Goal: Task Accomplishment & Management: Use online tool/utility

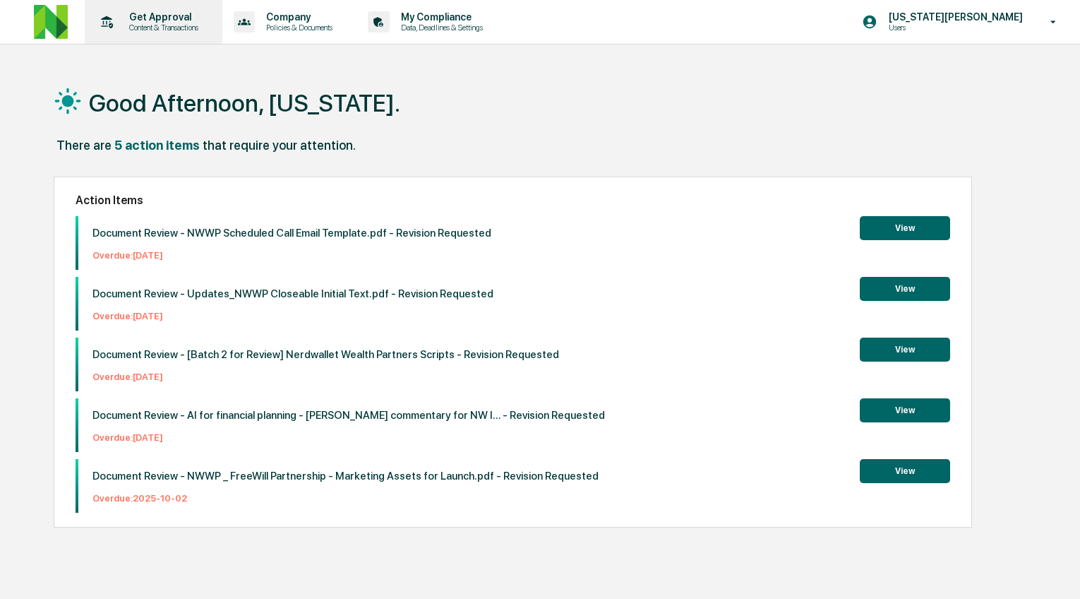
click at [140, 21] on p "Get Approval" at bounding box center [162, 16] width 88 height 11
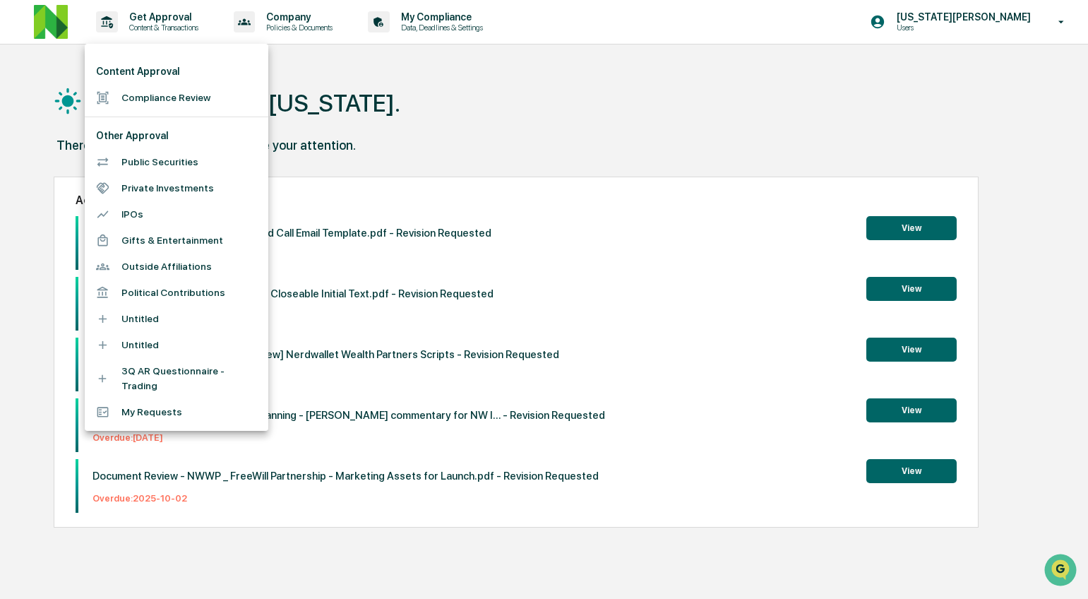
click at [178, 103] on li "Compliance Review" at bounding box center [177, 98] width 184 height 26
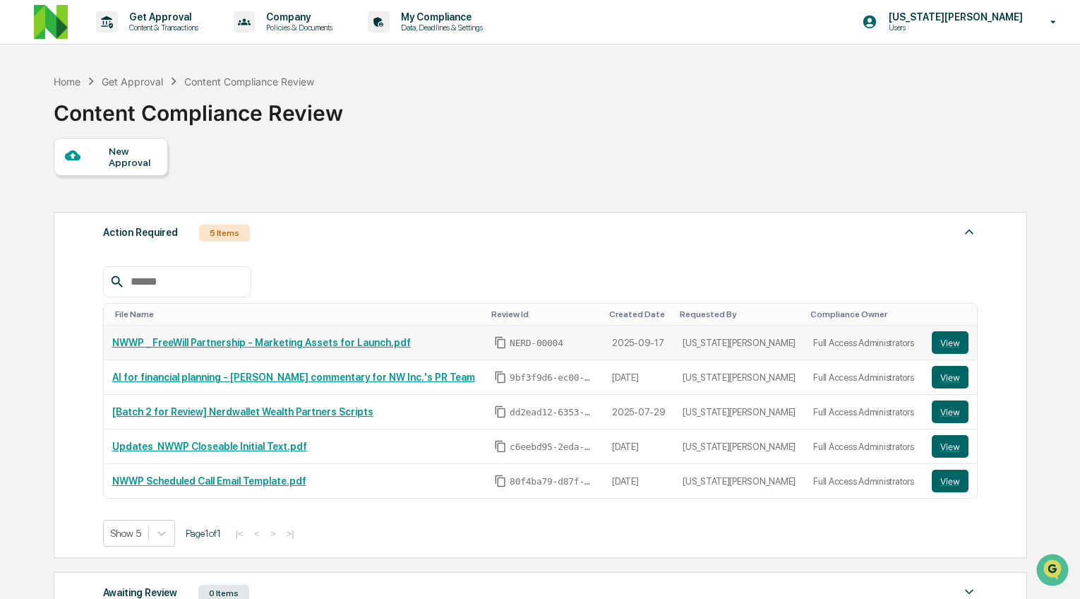
click at [289, 341] on link "NWWP _ FreeWill Partnership - Marketing Assets for Launch.pdf" at bounding box center [261, 342] width 299 height 11
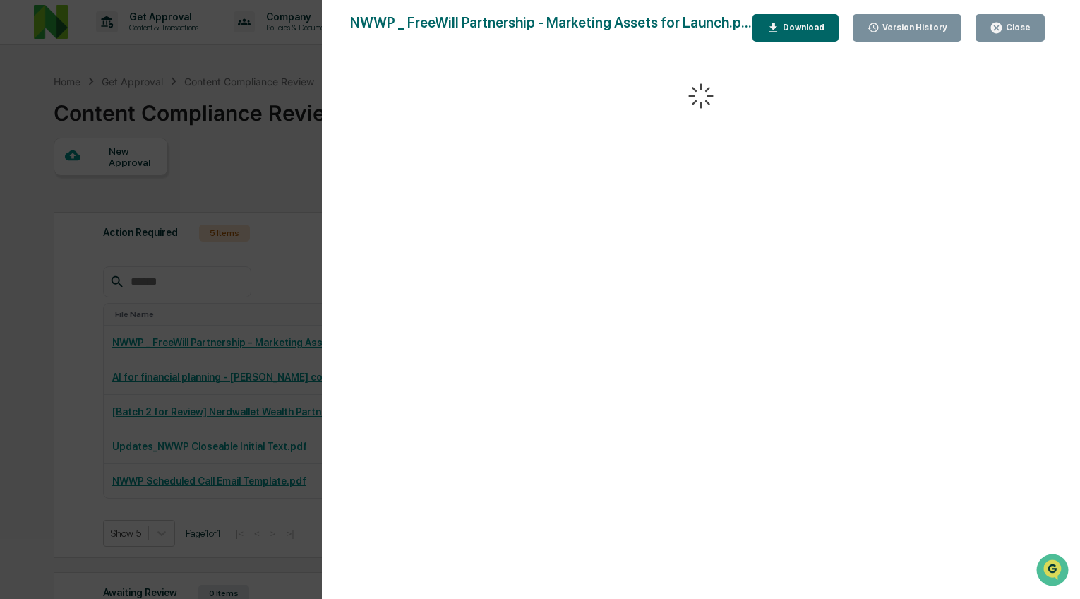
click at [1021, 30] on div "Close" at bounding box center [1017, 28] width 28 height 10
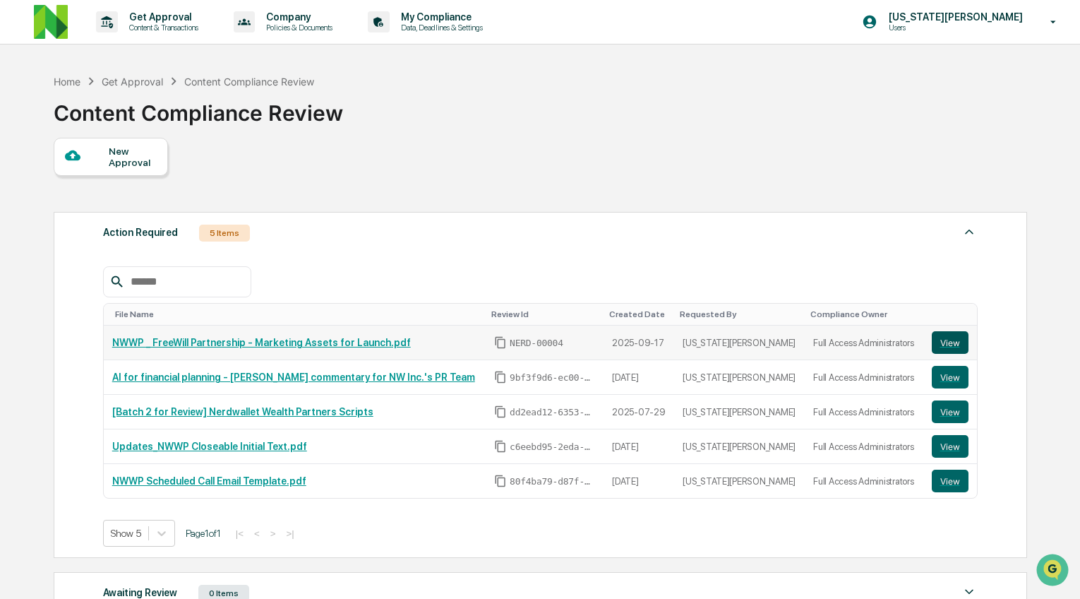
click at [946, 337] on button "View" at bounding box center [950, 342] width 37 height 23
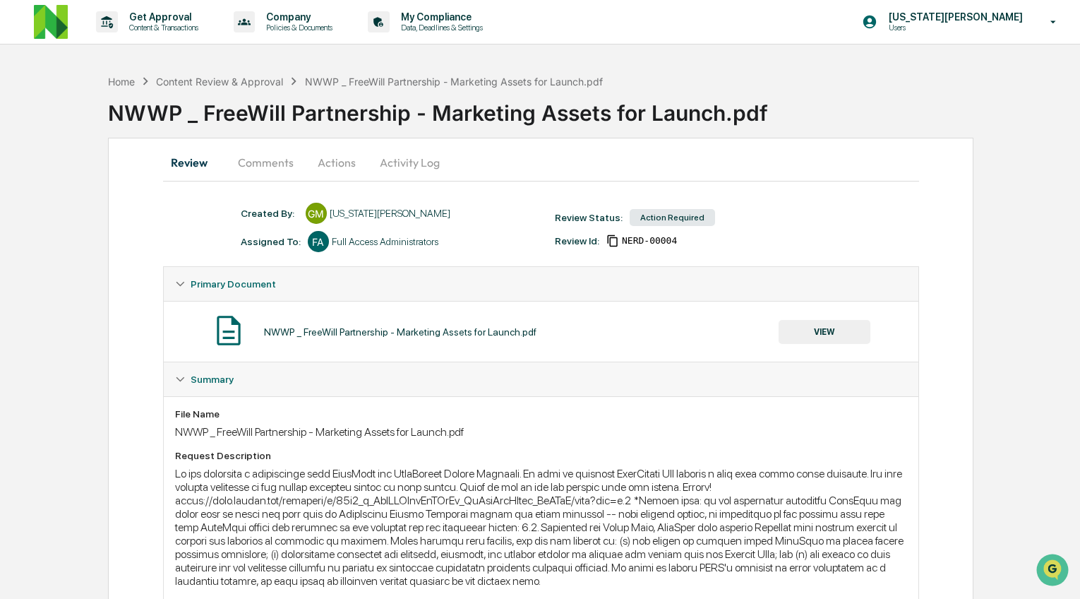
click at [415, 162] on button "Activity Log" at bounding box center [409, 162] width 83 height 34
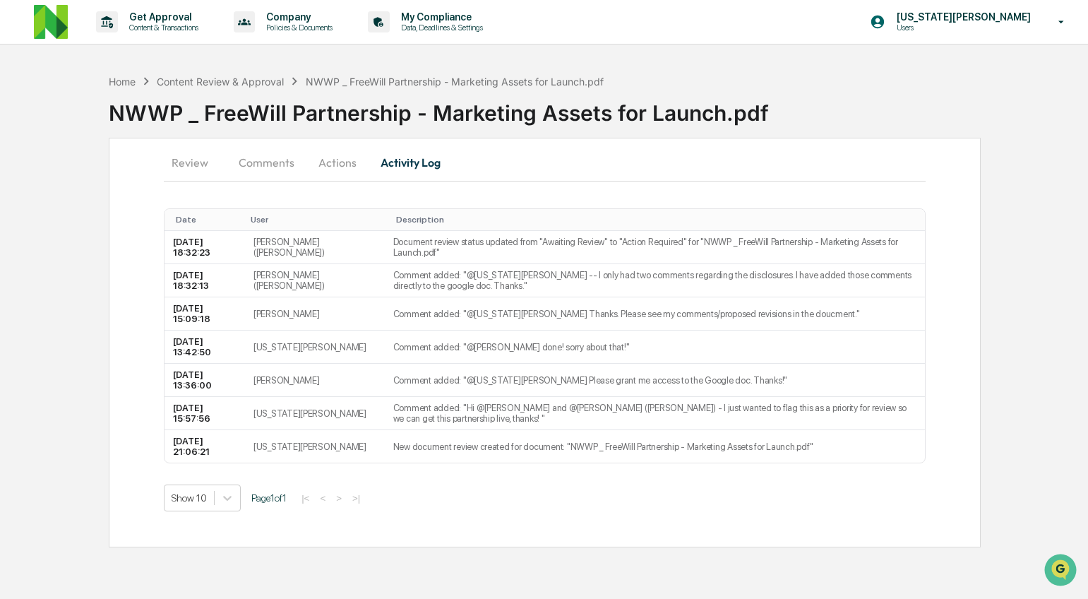
click at [308, 154] on button "Actions" at bounding box center [338, 162] width 64 height 34
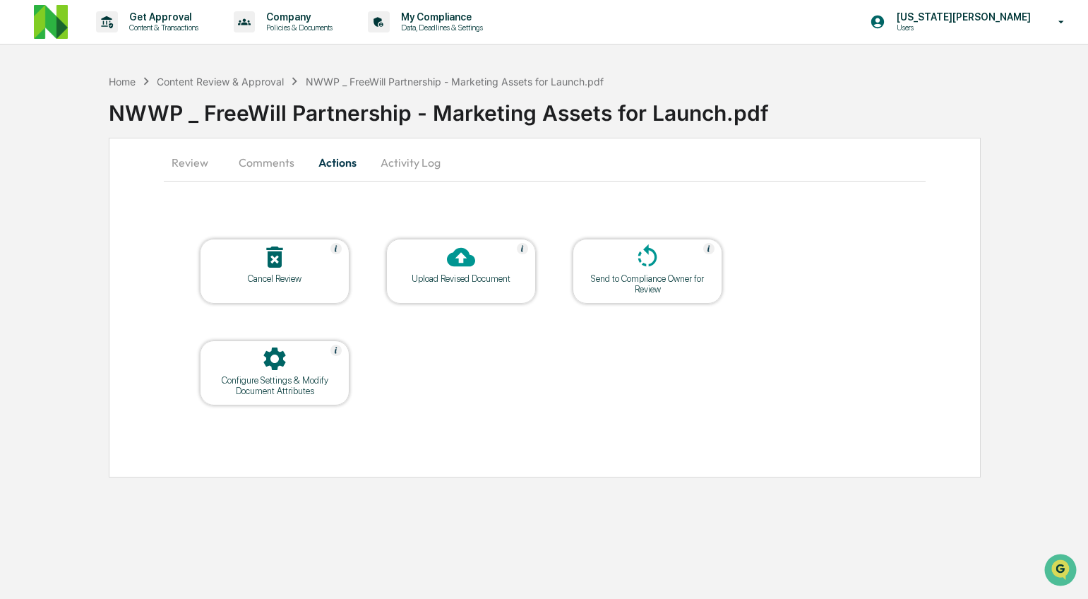
click at [448, 258] on icon at bounding box center [461, 257] width 28 height 19
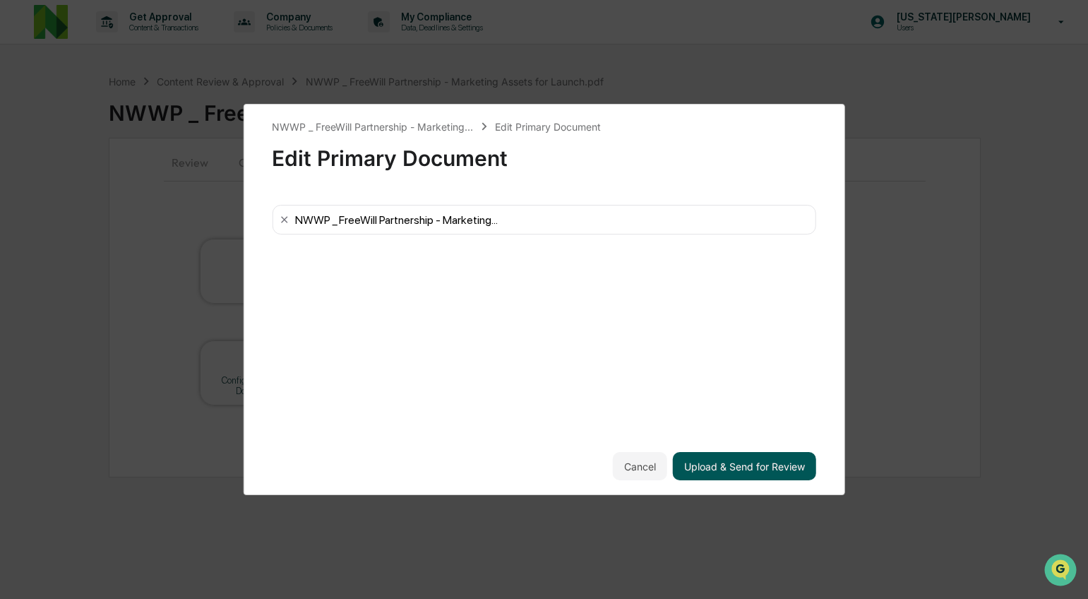
click at [753, 475] on button "Upload & Send for Review" at bounding box center [744, 466] width 143 height 28
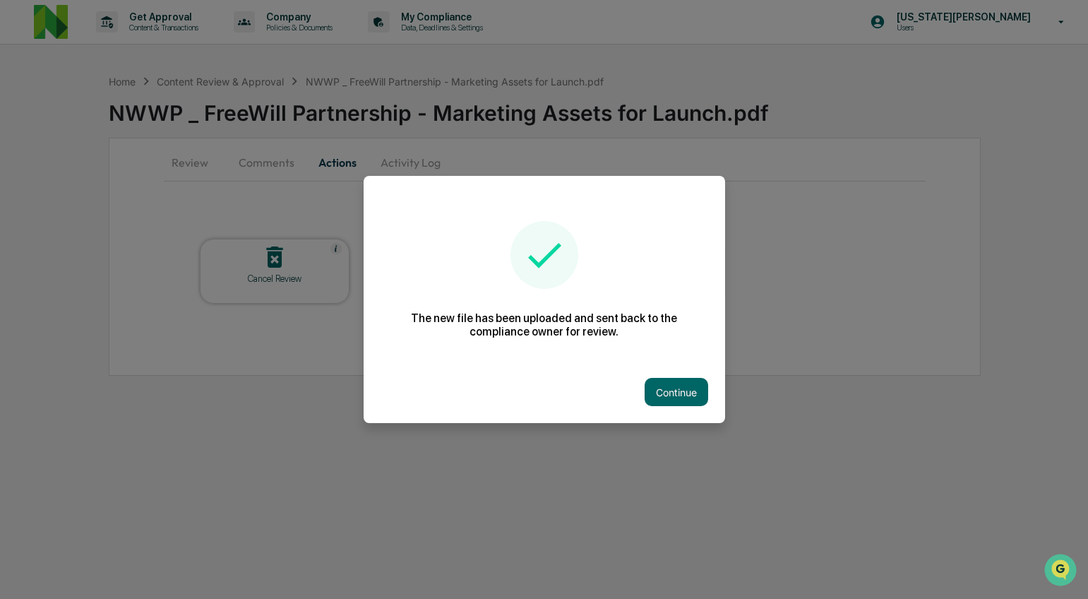
click at [673, 394] on button "Continue" at bounding box center [676, 392] width 64 height 28
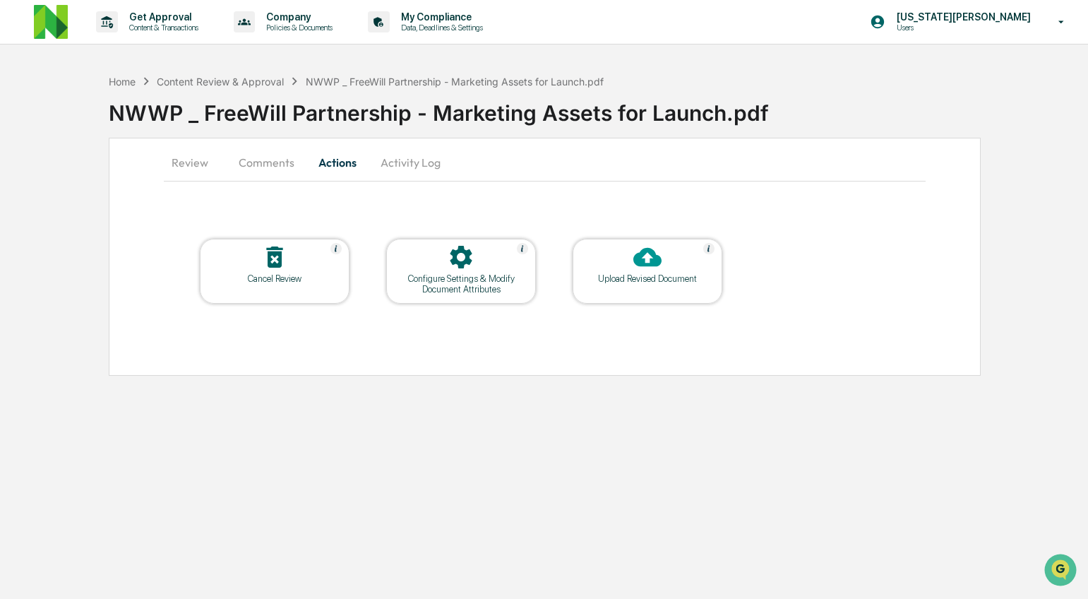
click at [273, 155] on button "Comments" at bounding box center [266, 162] width 78 height 34
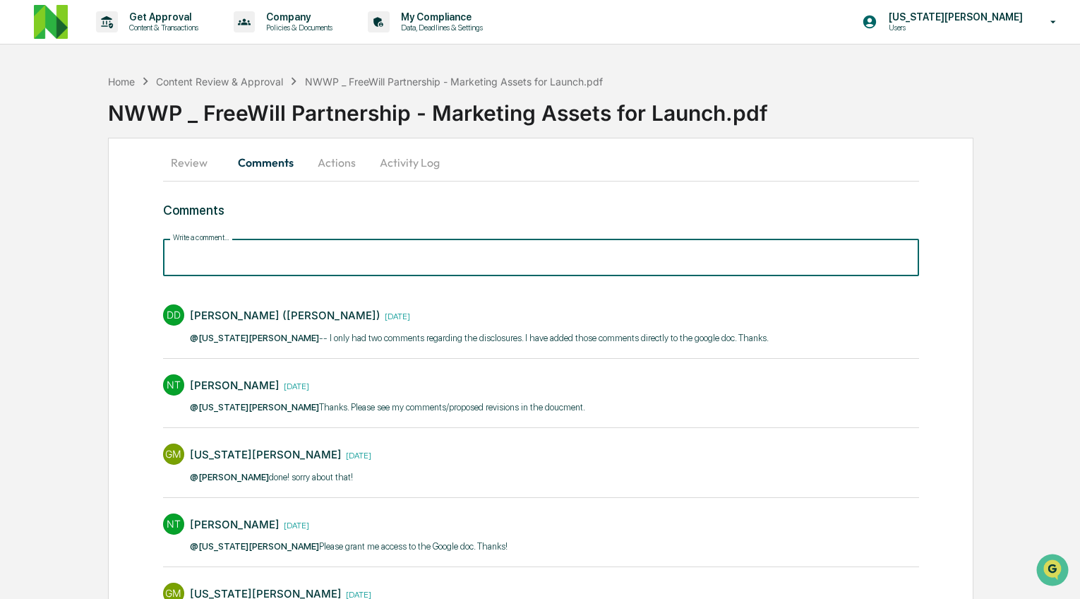
click at [400, 260] on input "Write a comment..." at bounding box center [541, 257] width 756 height 37
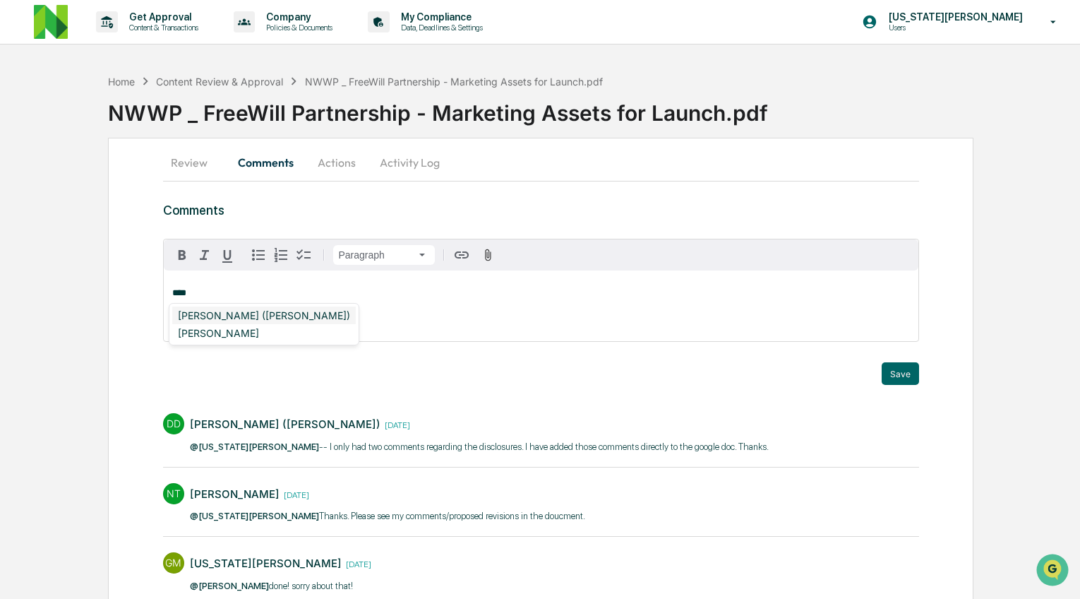
click at [286, 314] on div "DeeAnn Mays (Dempsey)" at bounding box center [264, 315] width 184 height 18
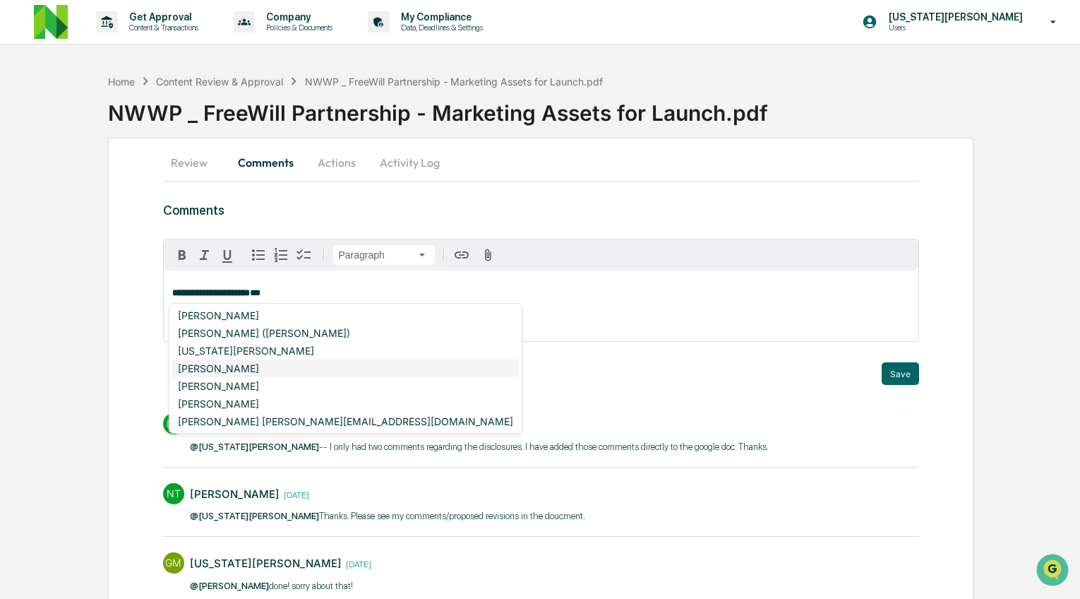
click at [271, 371] on div "Neshie Tiwari" at bounding box center [345, 368] width 347 height 18
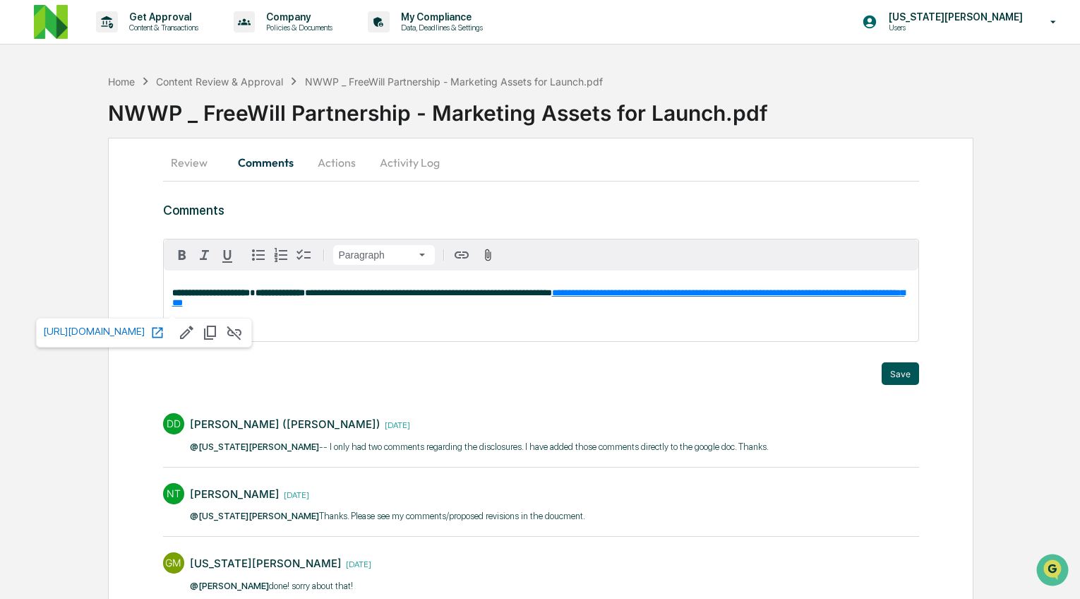
click at [909, 373] on button "Save" at bounding box center [900, 373] width 37 height 23
